Goal: Information Seeking & Learning: Learn about a topic

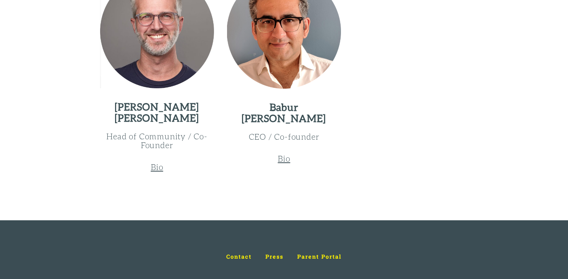
scroll to position [1148, 0]
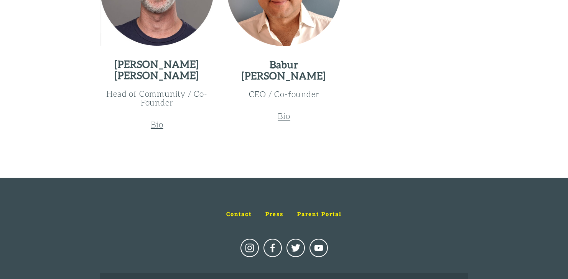
click at [284, 113] on u "Bio" at bounding box center [283, 116] width 12 height 10
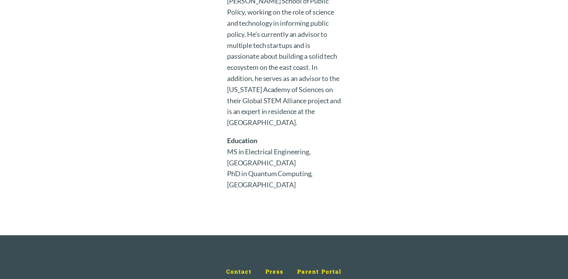
scroll to position [1519, 0]
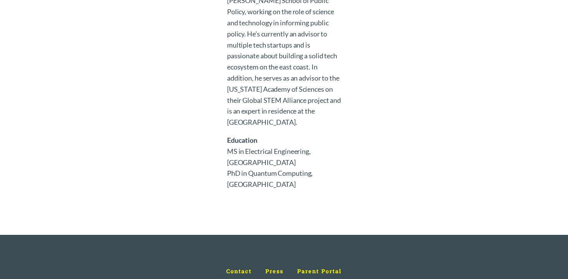
drag, startPoint x: 228, startPoint y: 129, endPoint x: 282, endPoint y: 162, distance: 63.8
click at [282, 162] on p "Education MS in Electrical Engineering, [GEOGRAPHIC_DATA] PhD in Quantum Comput…" at bounding box center [284, 161] width 114 height 55
drag, startPoint x: 288, startPoint y: 164, endPoint x: 226, endPoint y: 133, distance: 69.2
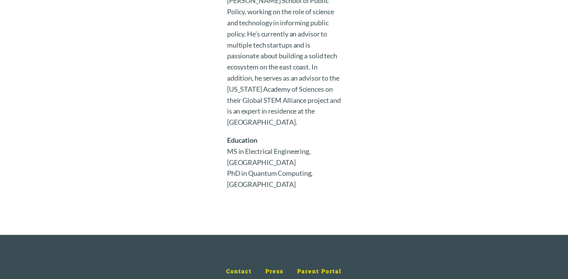
drag, startPoint x: 226, startPoint y: 130, endPoint x: 307, endPoint y: 179, distance: 94.6
drag, startPoint x: 297, startPoint y: 167, endPoint x: 226, endPoint y: 133, distance: 78.3
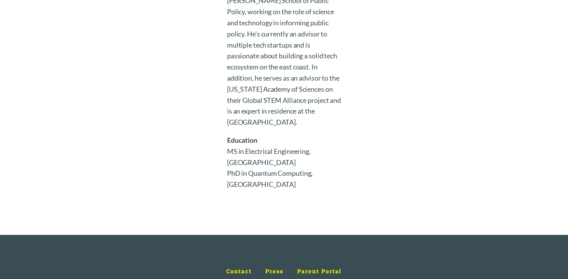
click at [249, 137] on p "Education MS in Electrical Engineering, [GEOGRAPHIC_DATA] PhD in Quantum Comput…" at bounding box center [284, 161] width 114 height 55
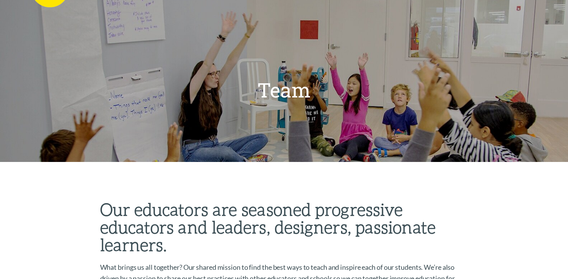
scroll to position [0, 0]
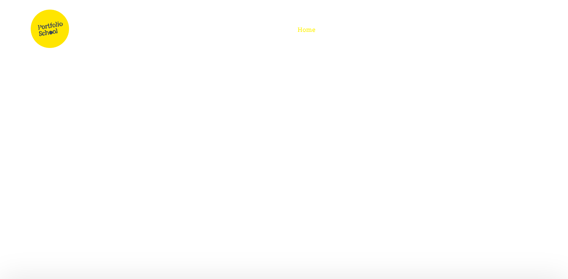
click at [52, 31] on img at bounding box center [50, 29] width 38 height 38
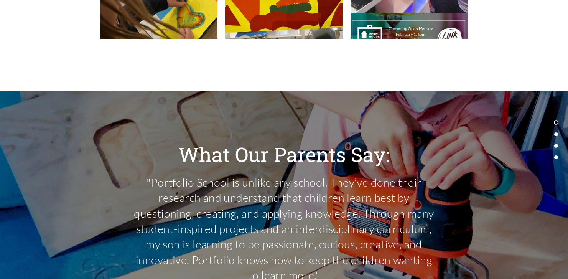
scroll to position [1876, 0]
